Goal: Book appointment/travel/reservation

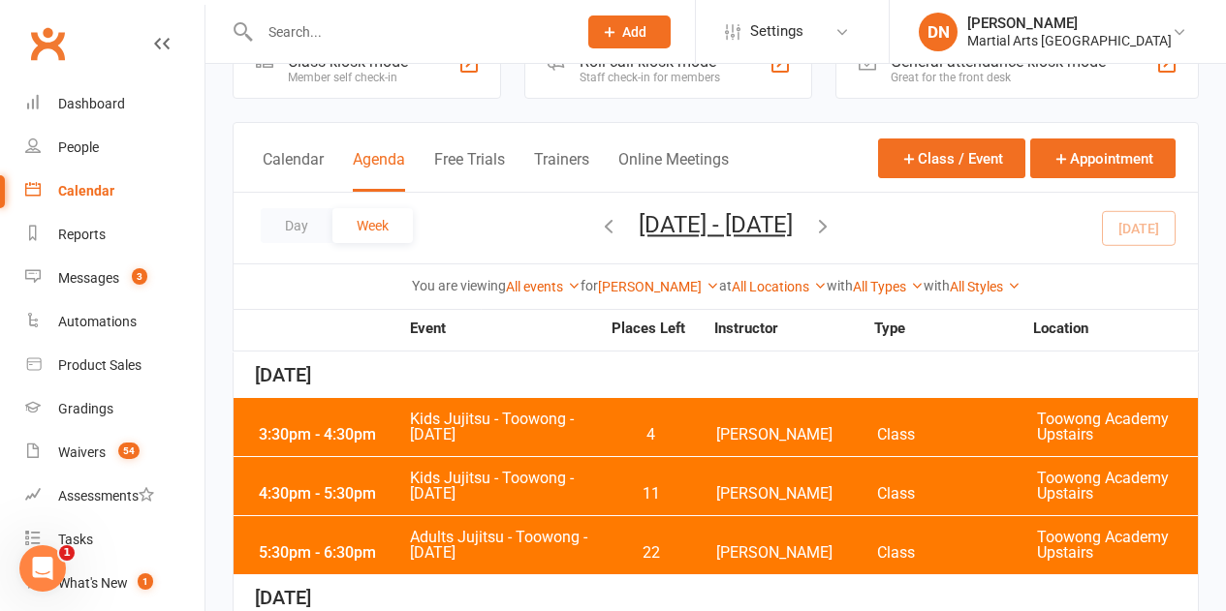
scroll to position [42, 0]
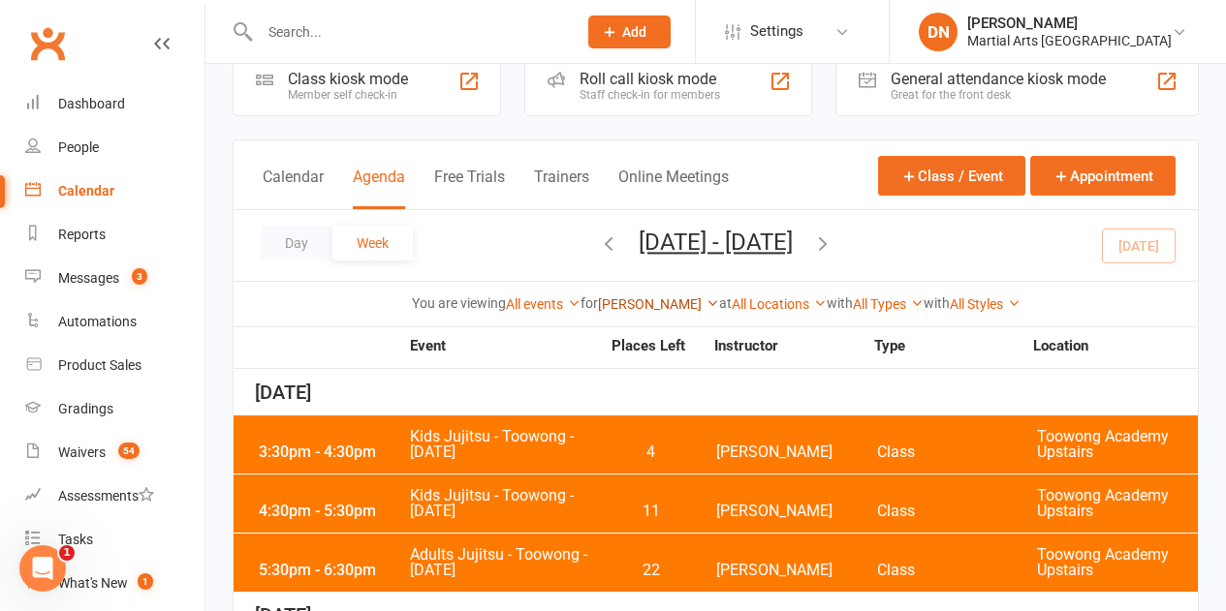
click at [677, 308] on link "[PERSON_NAME]" at bounding box center [658, 304] width 121 height 16
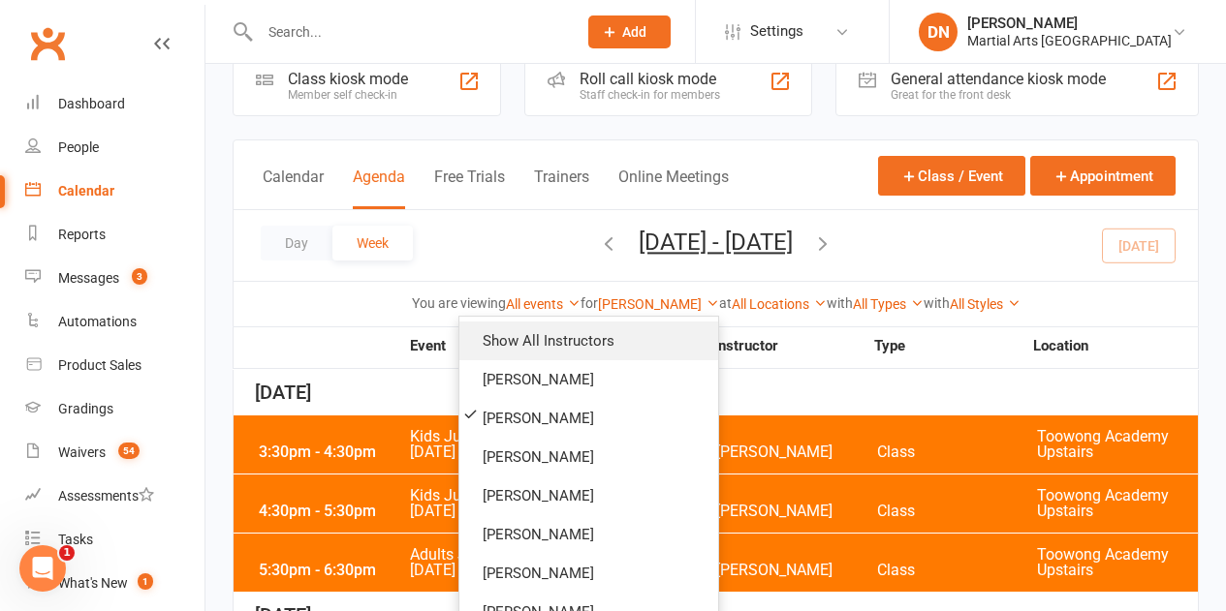
click at [651, 344] on link "Show All Instructors" at bounding box center [588, 341] width 259 height 39
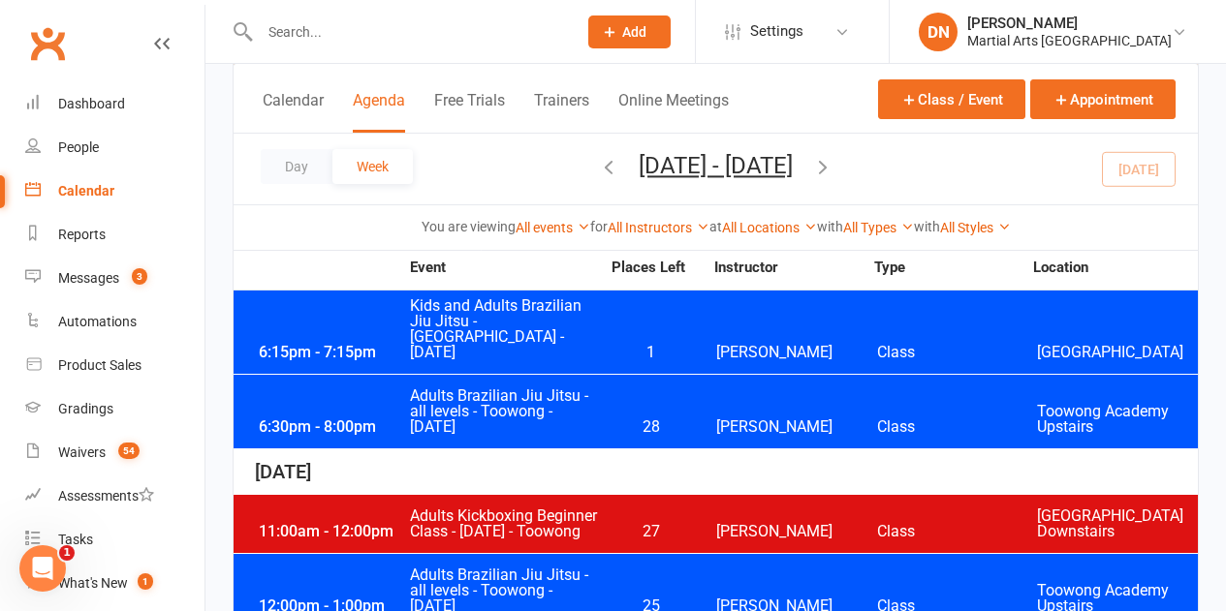
scroll to position [2173, 0]
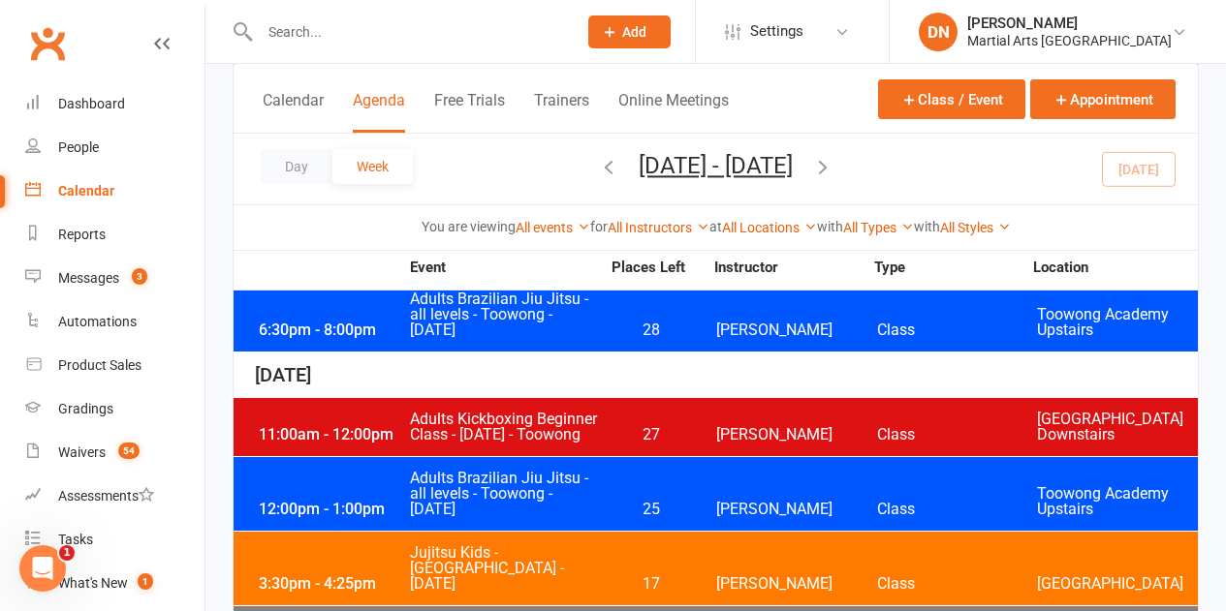
click at [573, 471] on span "Adults Brazilian Jiu Jitsu - all levels - Toowong - [DATE]" at bounding box center [504, 494] width 191 height 47
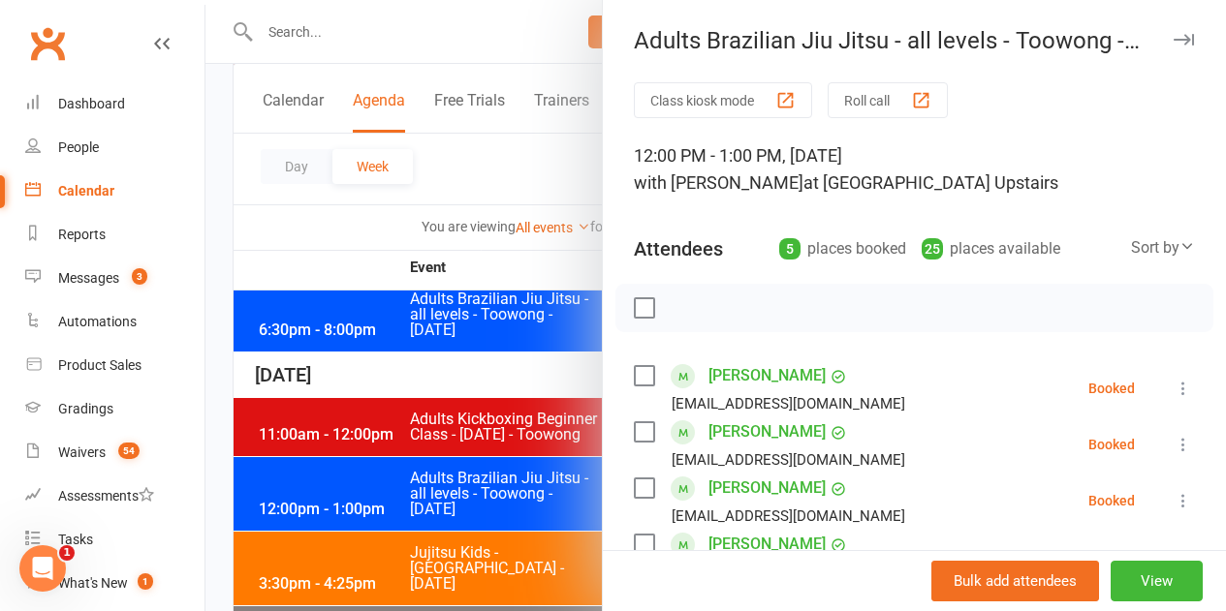
click at [634, 304] on label at bounding box center [643, 307] width 19 height 19
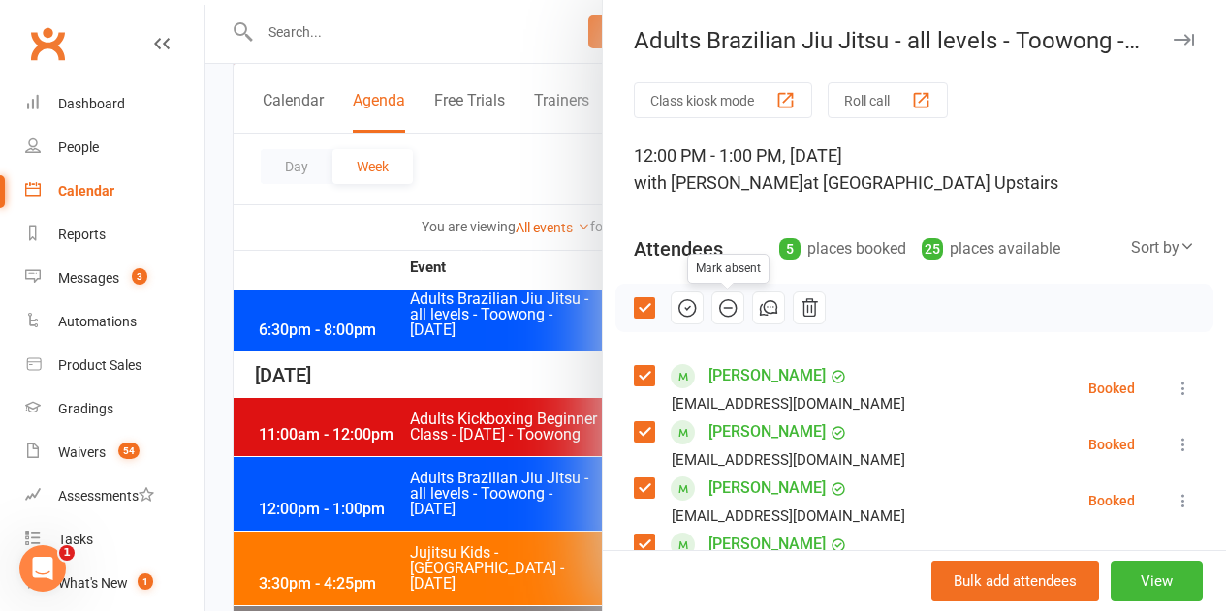
click at [717, 306] on icon "button" at bounding box center [727, 307] width 21 height 21
click at [634, 311] on label at bounding box center [643, 307] width 19 height 19
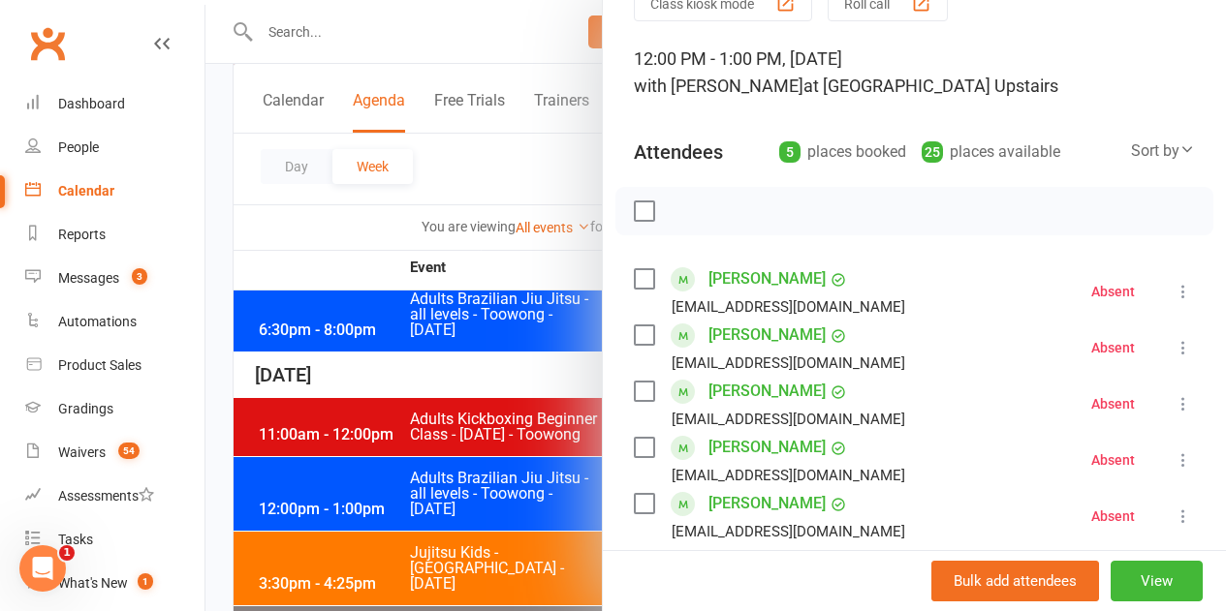
scroll to position [194, 0]
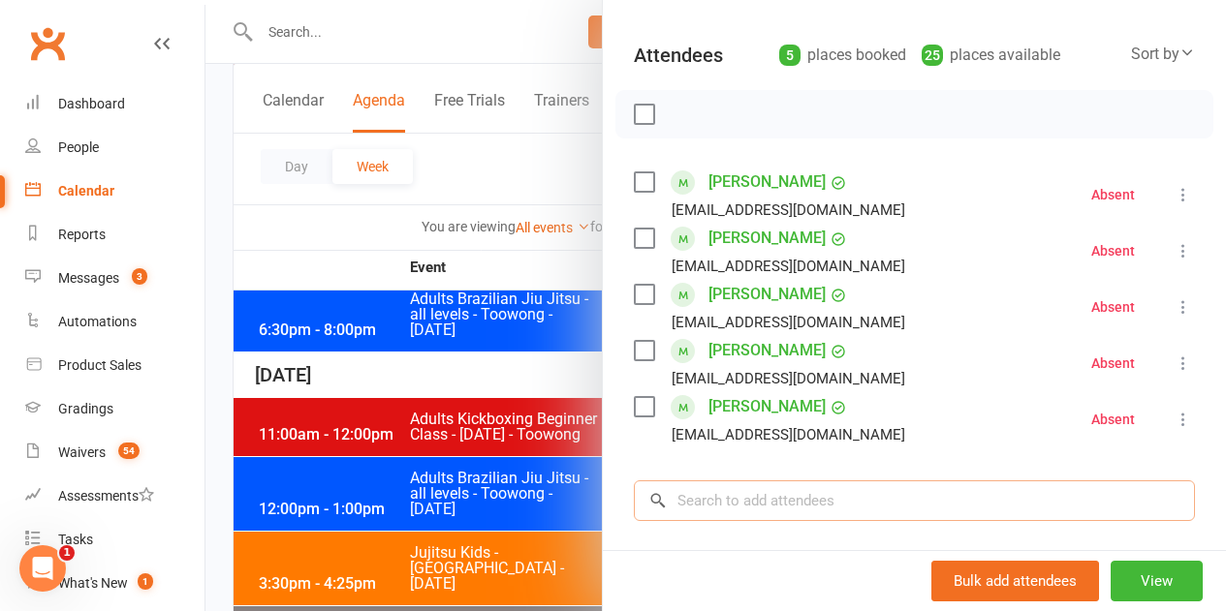
click at [695, 507] on input "search" at bounding box center [914, 501] width 561 height 41
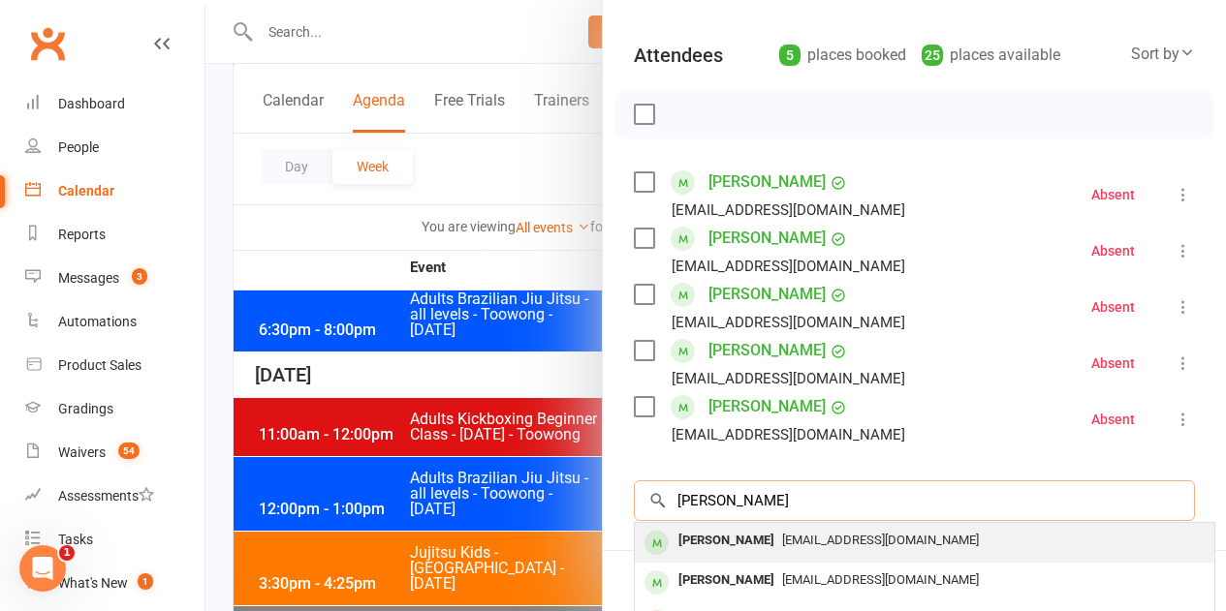
type input "[PERSON_NAME]"
click at [689, 540] on div "[PERSON_NAME]" at bounding box center [725, 541] width 111 height 28
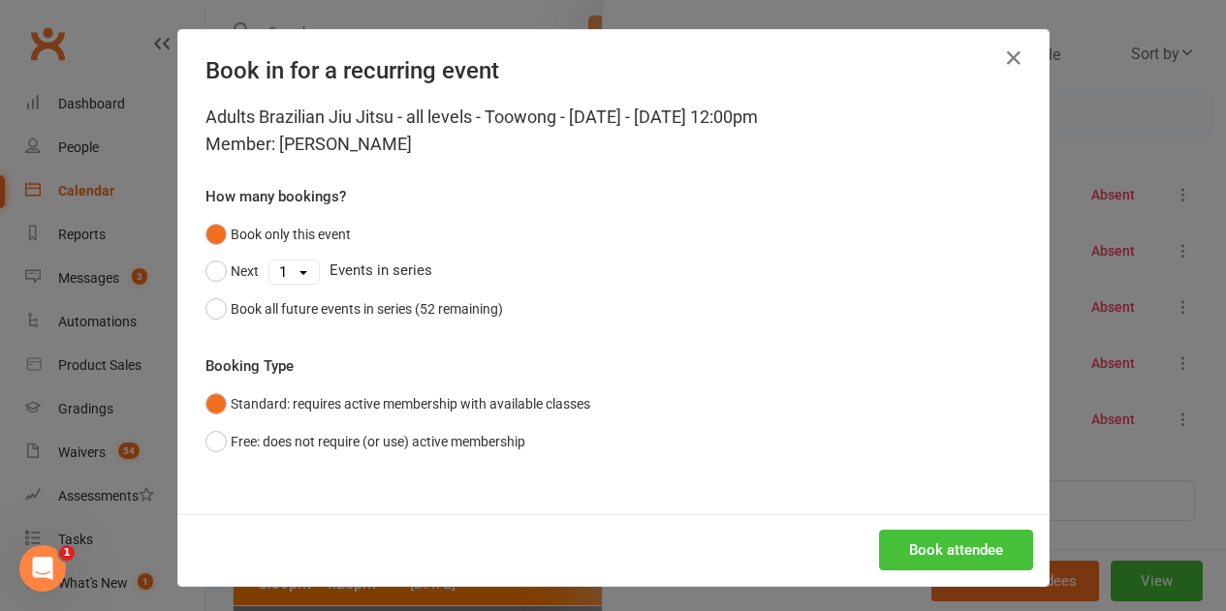
click at [976, 545] on button "Book attendee" at bounding box center [956, 550] width 154 height 41
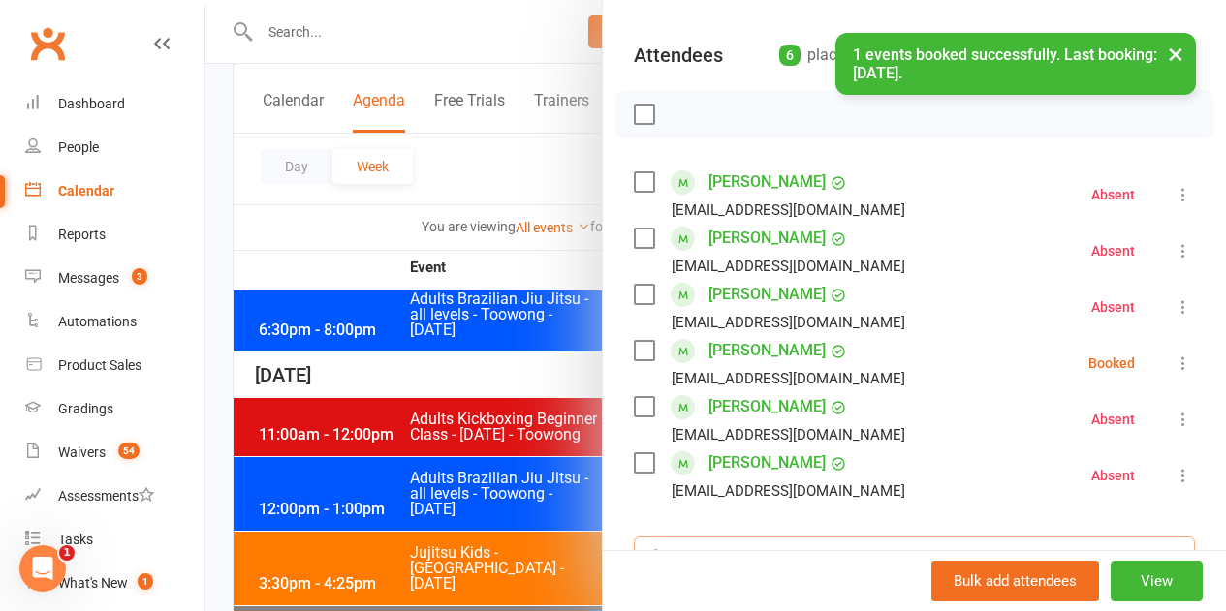
click at [765, 548] on input "search" at bounding box center [914, 557] width 561 height 41
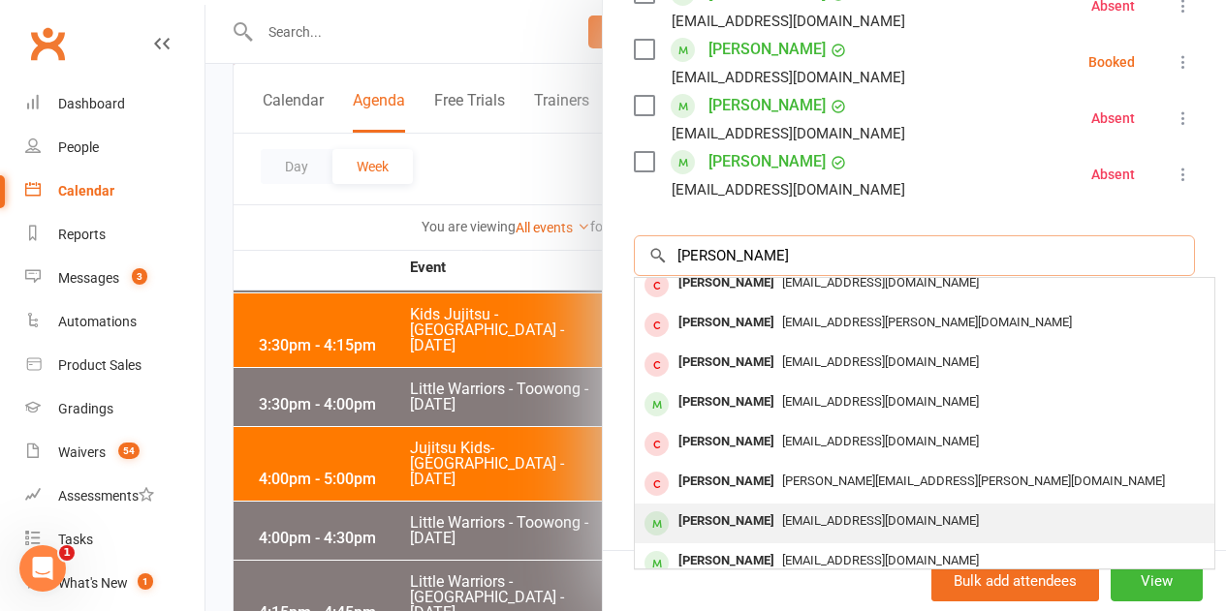
scroll to position [0, 0]
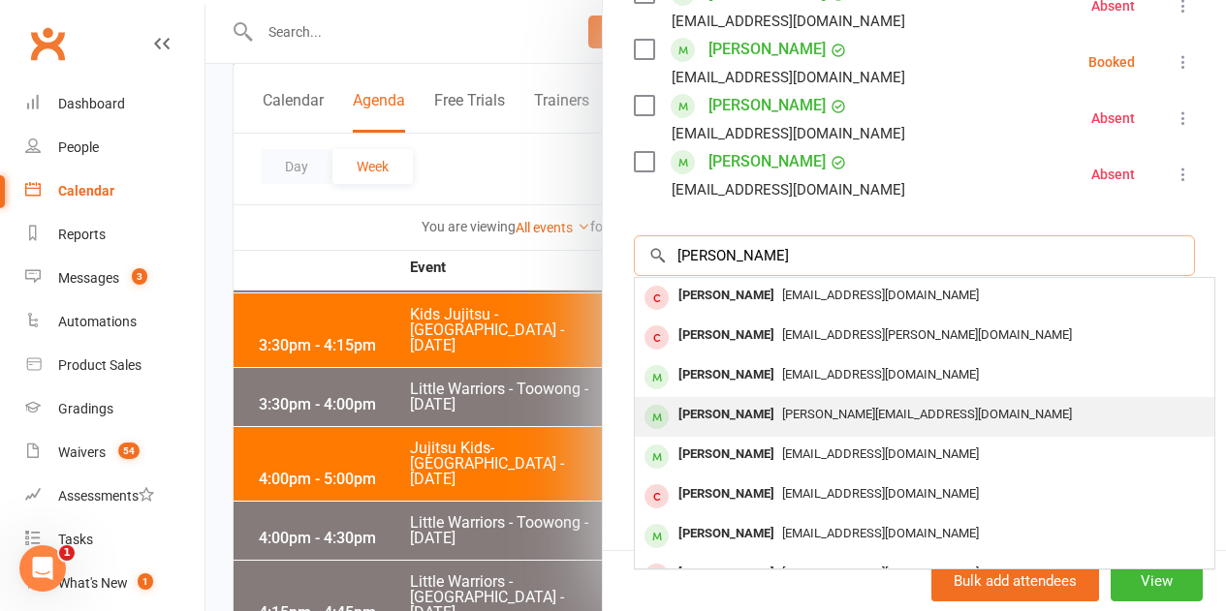
type input "[PERSON_NAME]"
click at [706, 401] on div "[PERSON_NAME]" at bounding box center [725, 415] width 111 height 28
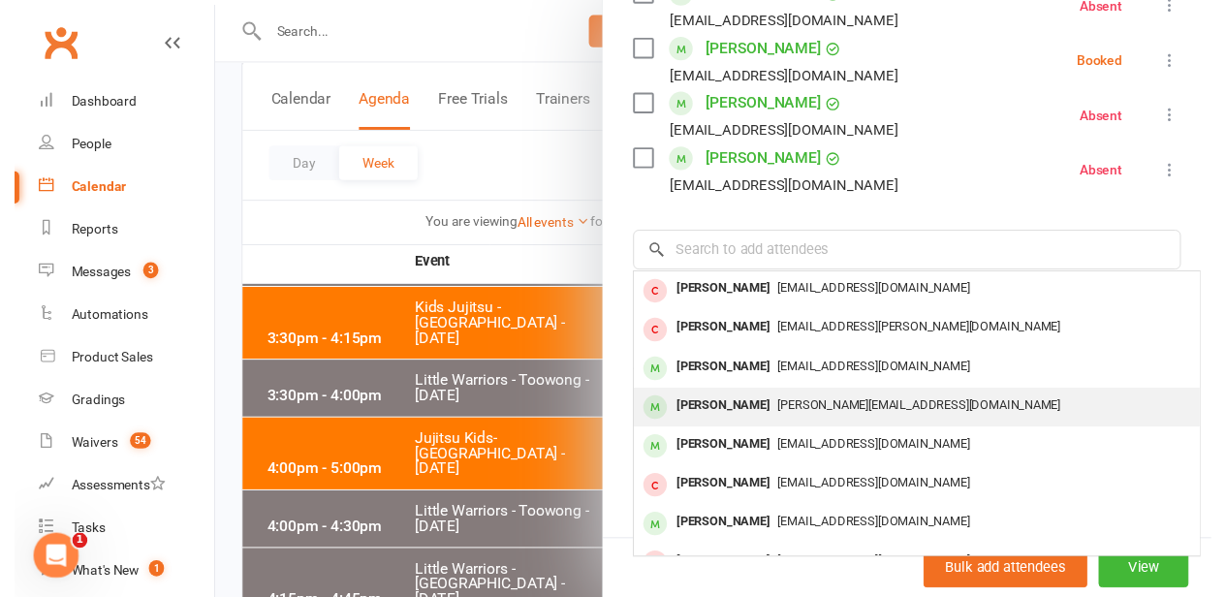
scroll to position [495, 0]
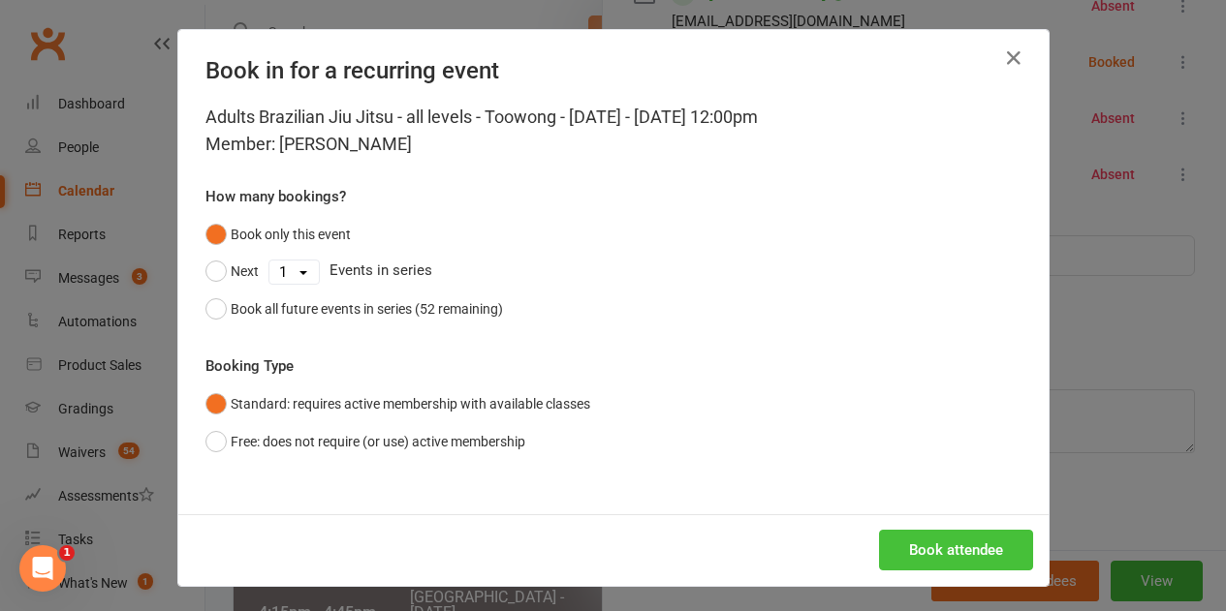
click at [926, 558] on button "Book attendee" at bounding box center [956, 550] width 154 height 41
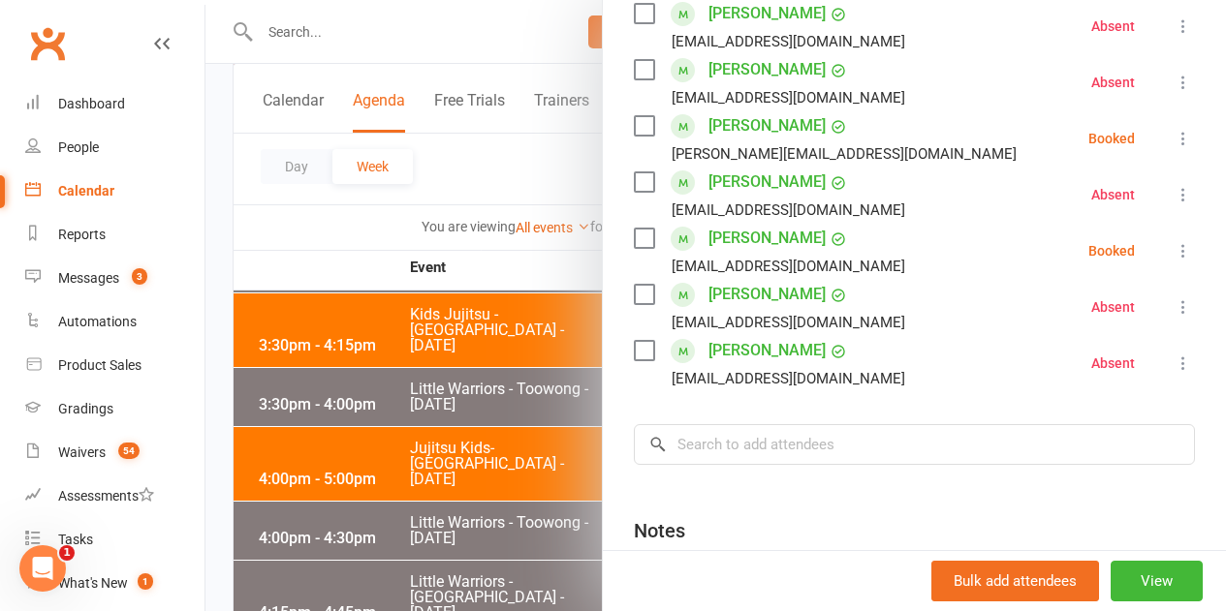
scroll to position [358, 0]
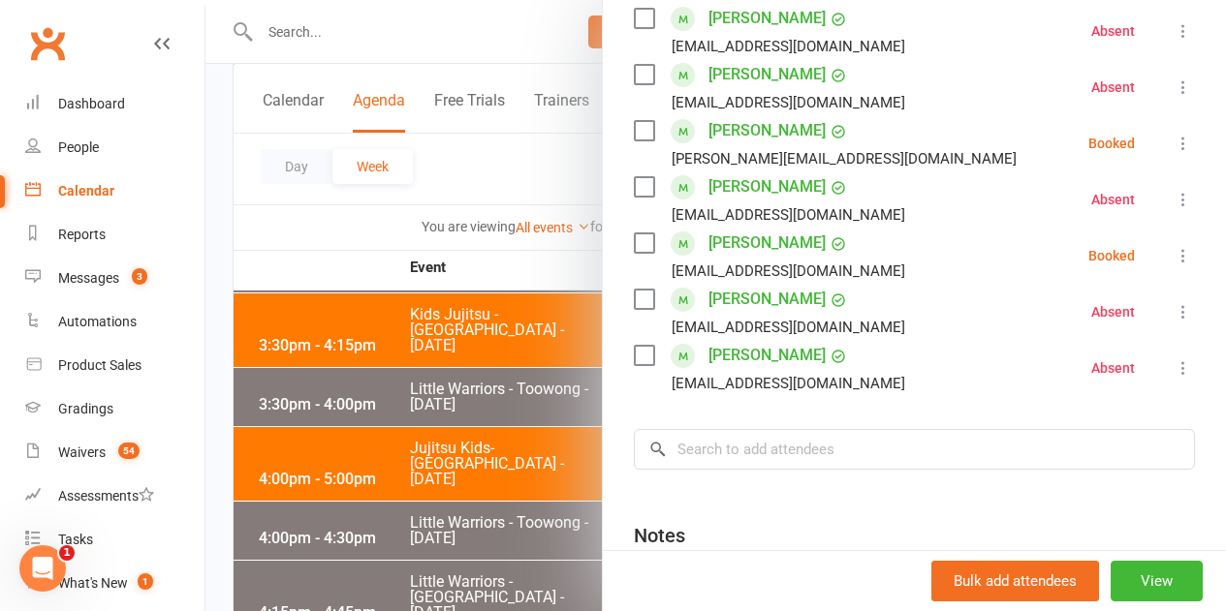
click at [634, 249] on label at bounding box center [643, 242] width 19 height 19
click at [634, 134] on label at bounding box center [643, 130] width 19 height 19
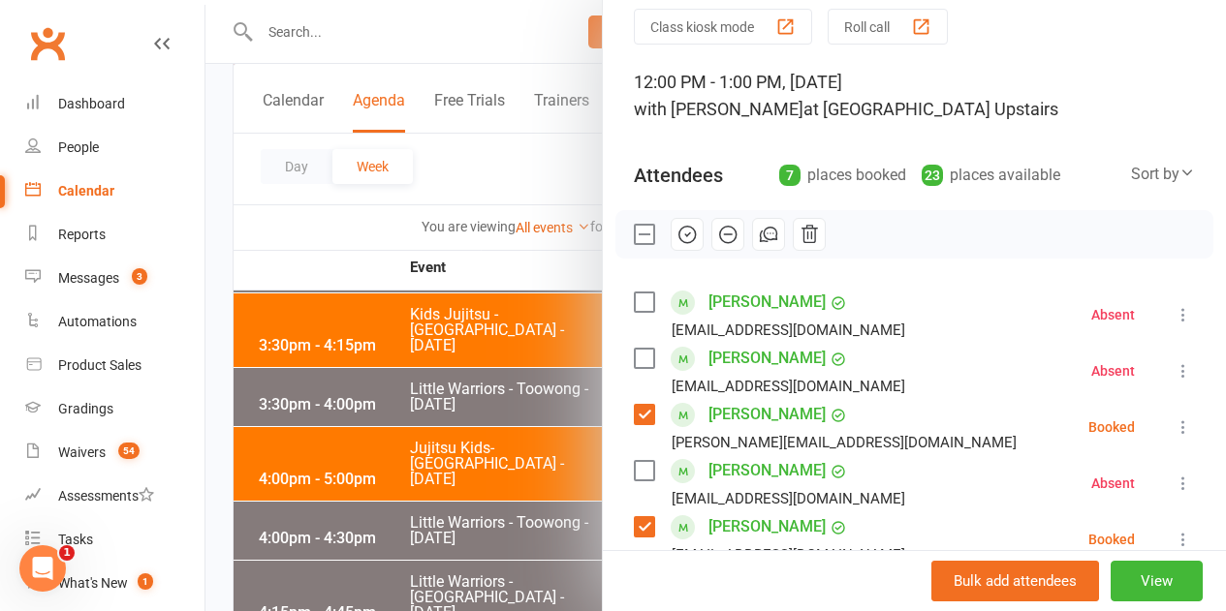
scroll to position [97, 0]
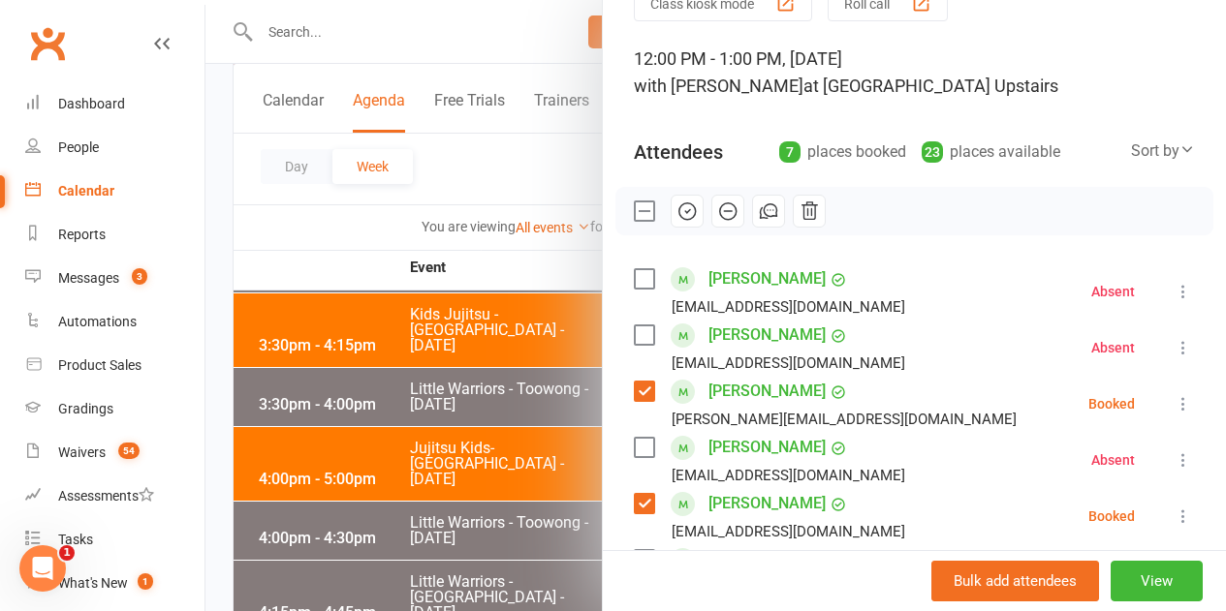
click at [676, 209] on icon "button" at bounding box center [686, 211] width 21 height 21
click at [892, 226] on div at bounding box center [914, 211] width 598 height 48
